Goal: Transaction & Acquisition: Purchase product/service

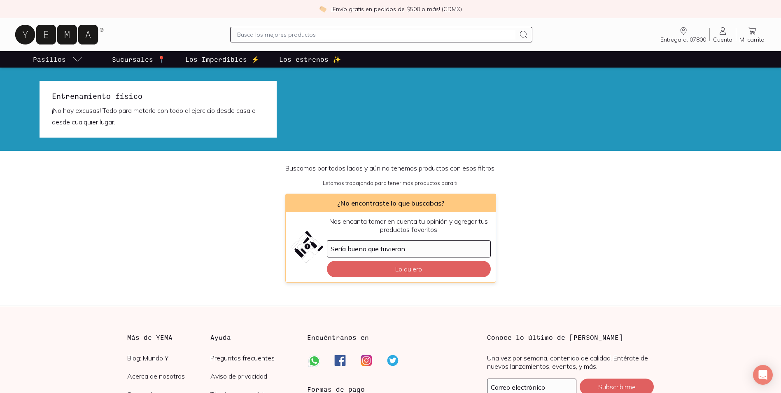
click at [84, 35] on icon at bounding box center [56, 35] width 83 height 20
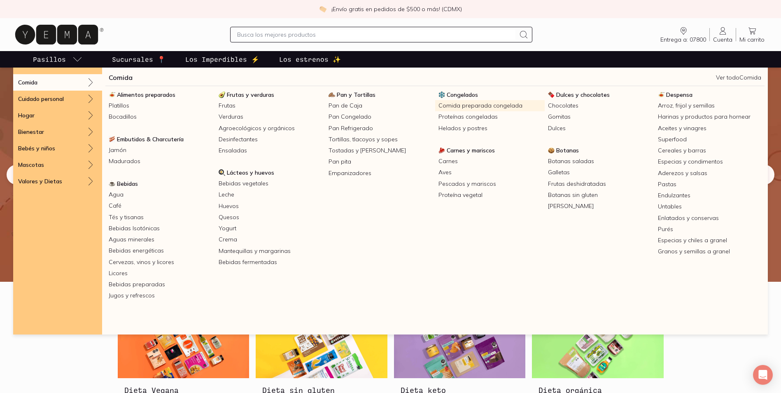
click at [508, 107] on link "Comida preparada congelada" at bounding box center [490, 105] width 110 height 11
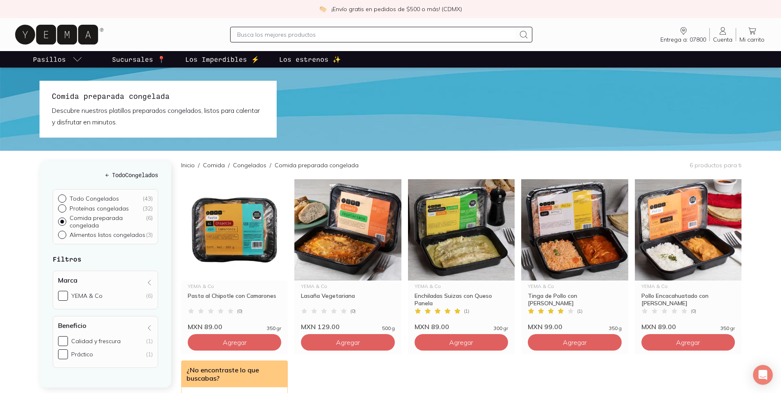
click at [30, 33] on icon at bounding box center [56, 35] width 83 height 20
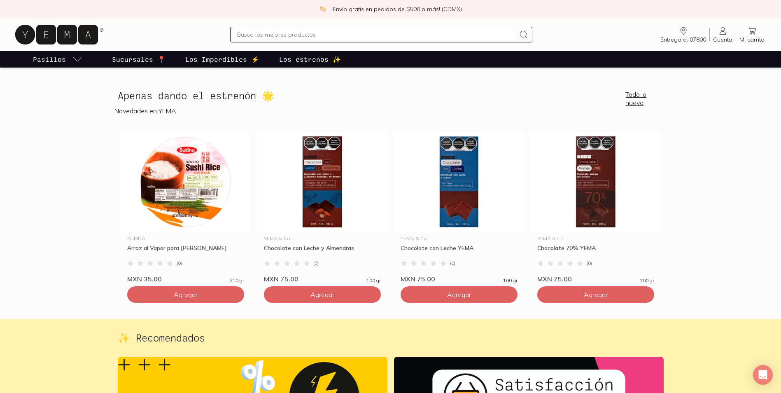
scroll to position [1194, 0]
